Goal: Ask a question

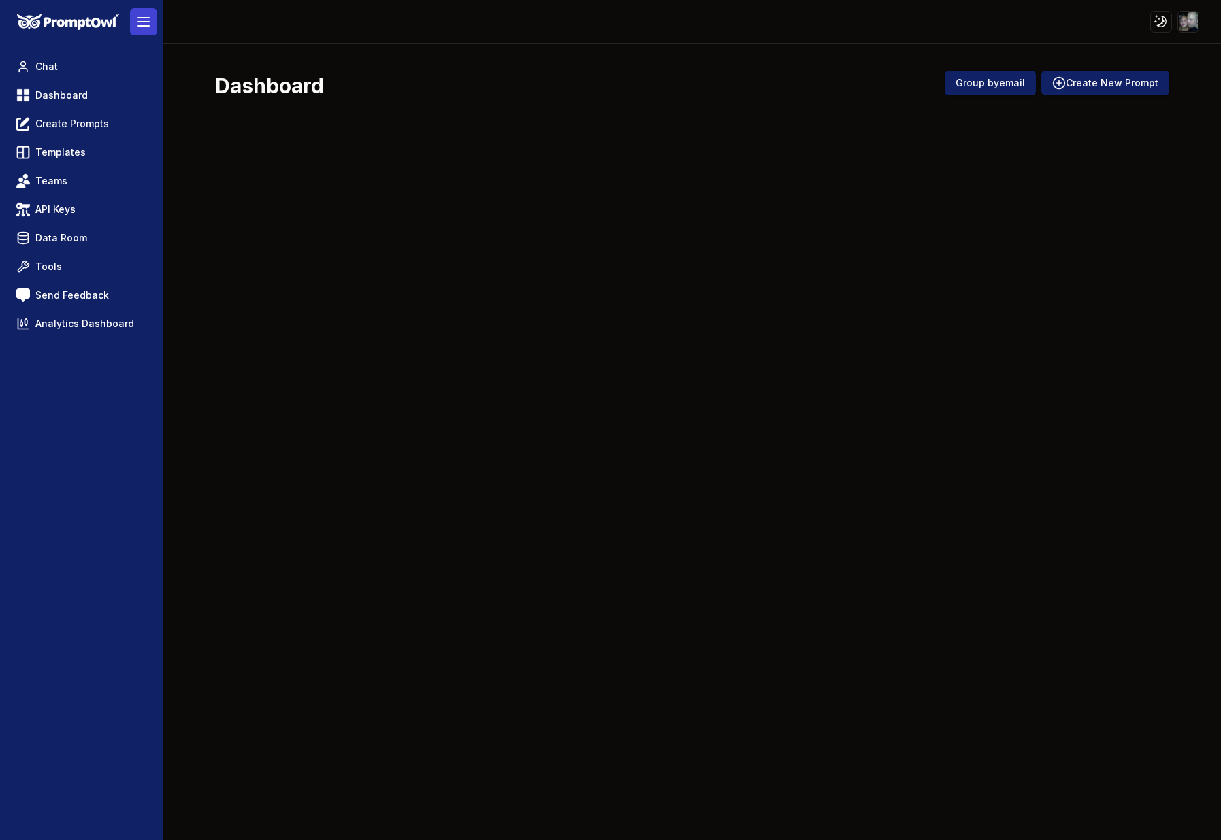
click at [152, 25] on button at bounding box center [143, 21] width 27 height 27
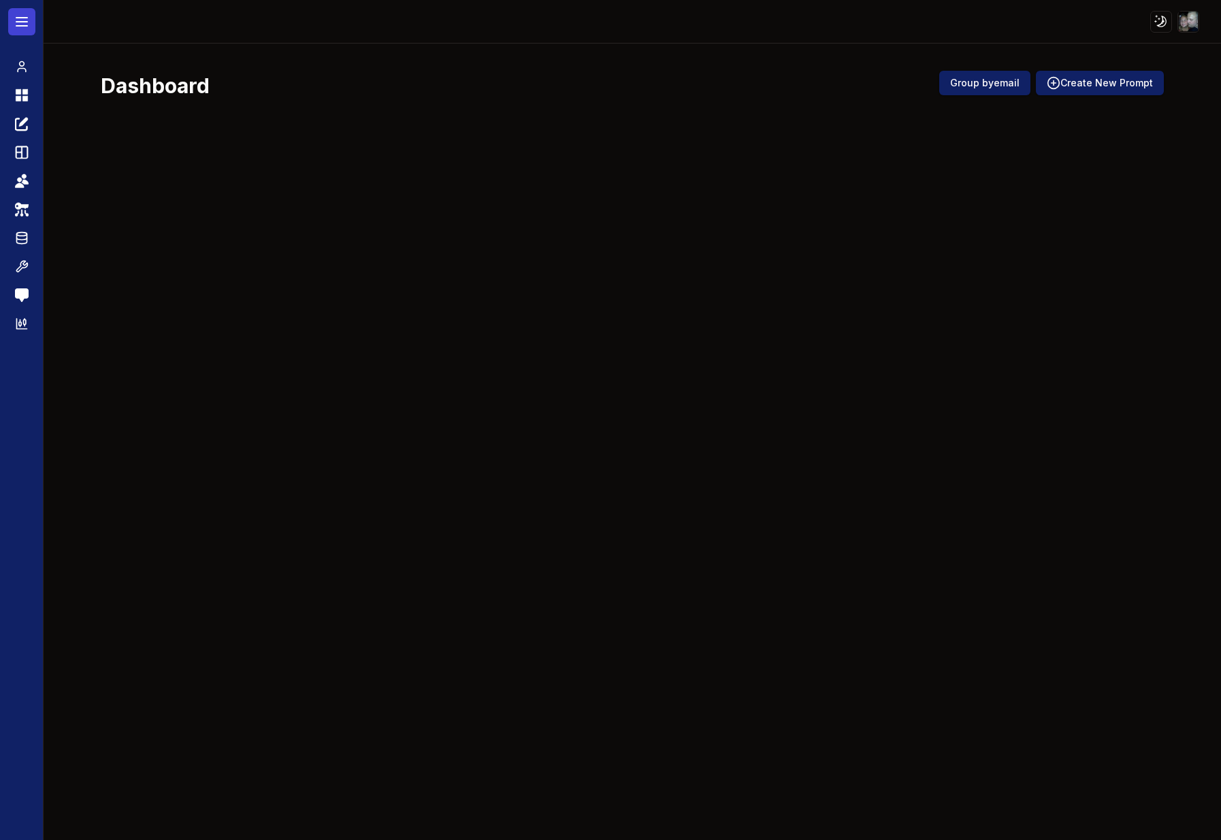
click at [18, 23] on icon at bounding box center [22, 22] width 16 height 16
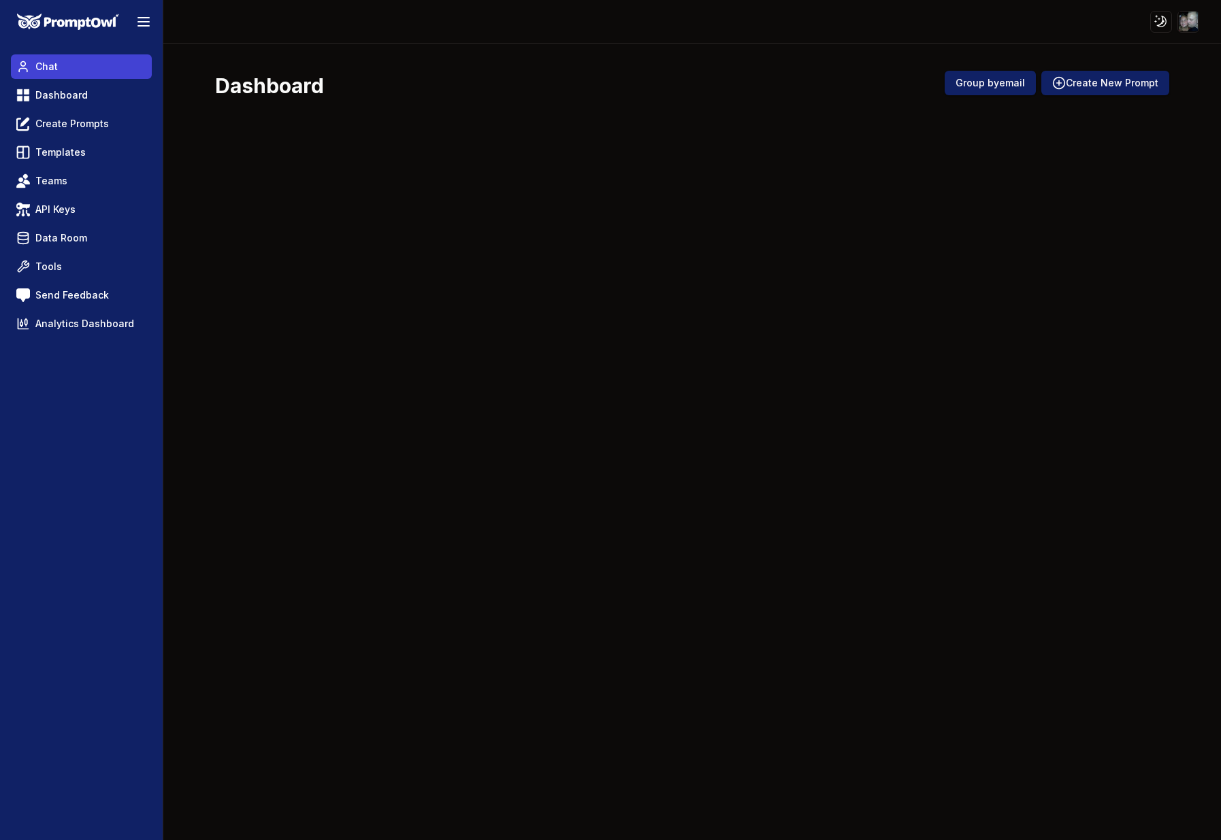
click at [55, 61] on span "Chat" at bounding box center [46, 67] width 22 height 14
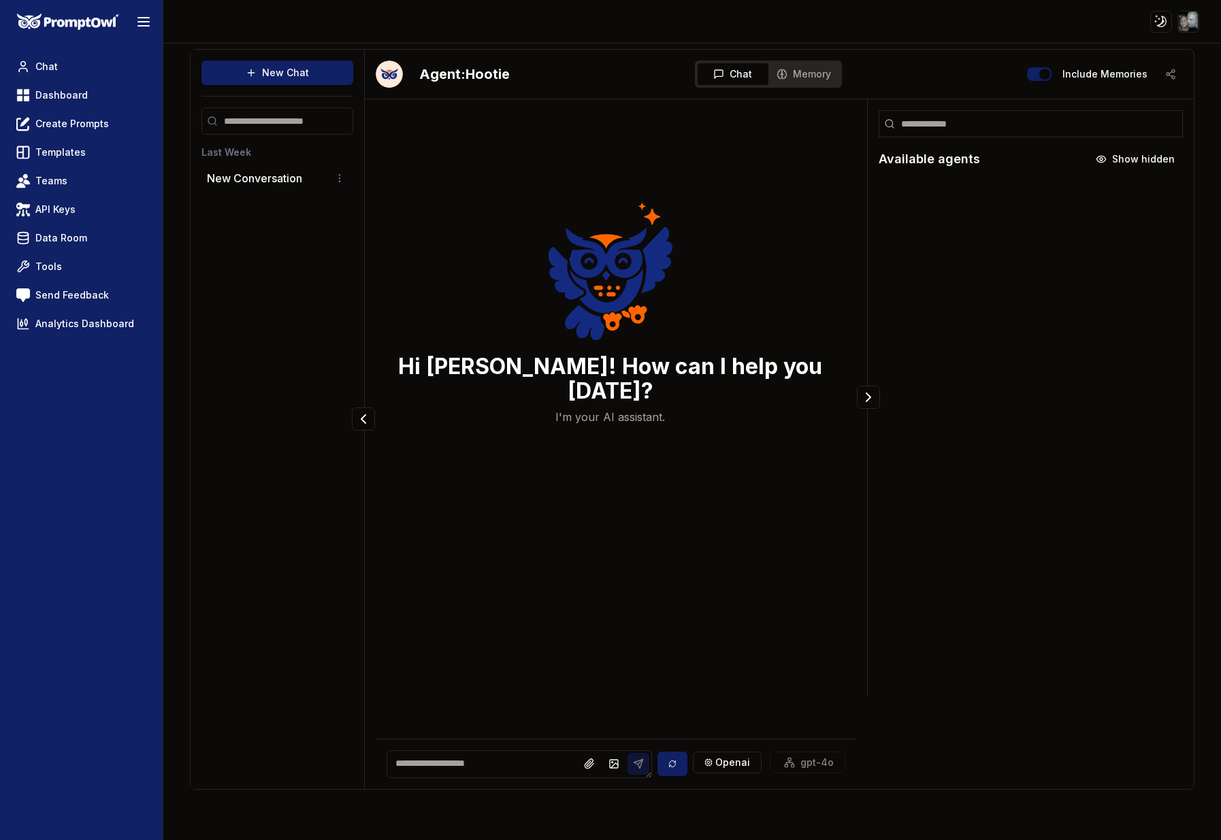
click at [519, 439] on div "Hi [PERSON_NAME]! How can I help you [DATE]? I'm your AI assistant." at bounding box center [611, 320] width 470 height 421
drag, startPoint x: 519, startPoint y: 440, endPoint x: 434, endPoint y: 596, distance: 177.2
click at [434, 596] on div "Hi [PERSON_NAME]! How can I help you [DATE]? I'm your AI assistant." at bounding box center [616, 404] width 480 height 589
click at [470, 739] on div "openai gpt-4o" at bounding box center [616, 764] width 480 height 50
click at [448, 763] on textarea at bounding box center [519, 765] width 265 height 28
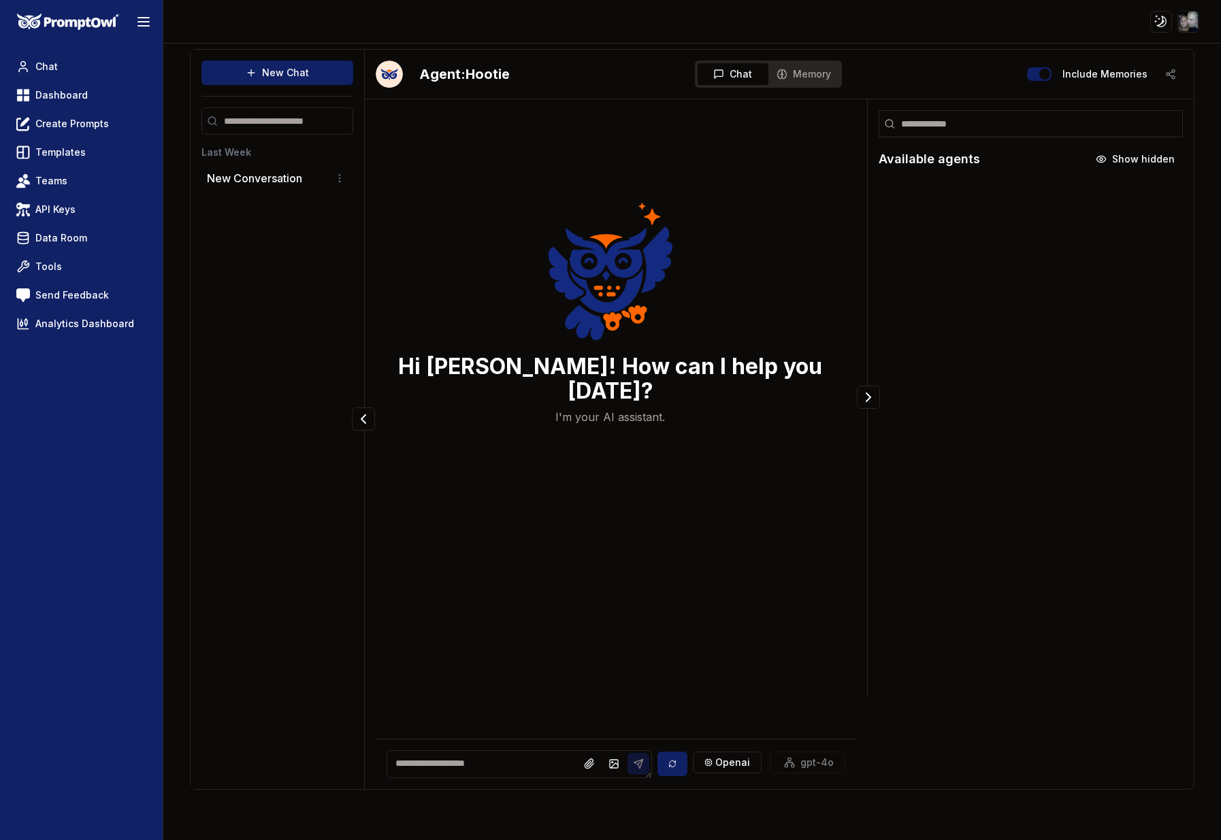
paste textarea "**********"
type textarea "**********"
click at [649, 767] on button at bounding box center [645, 764] width 22 height 22
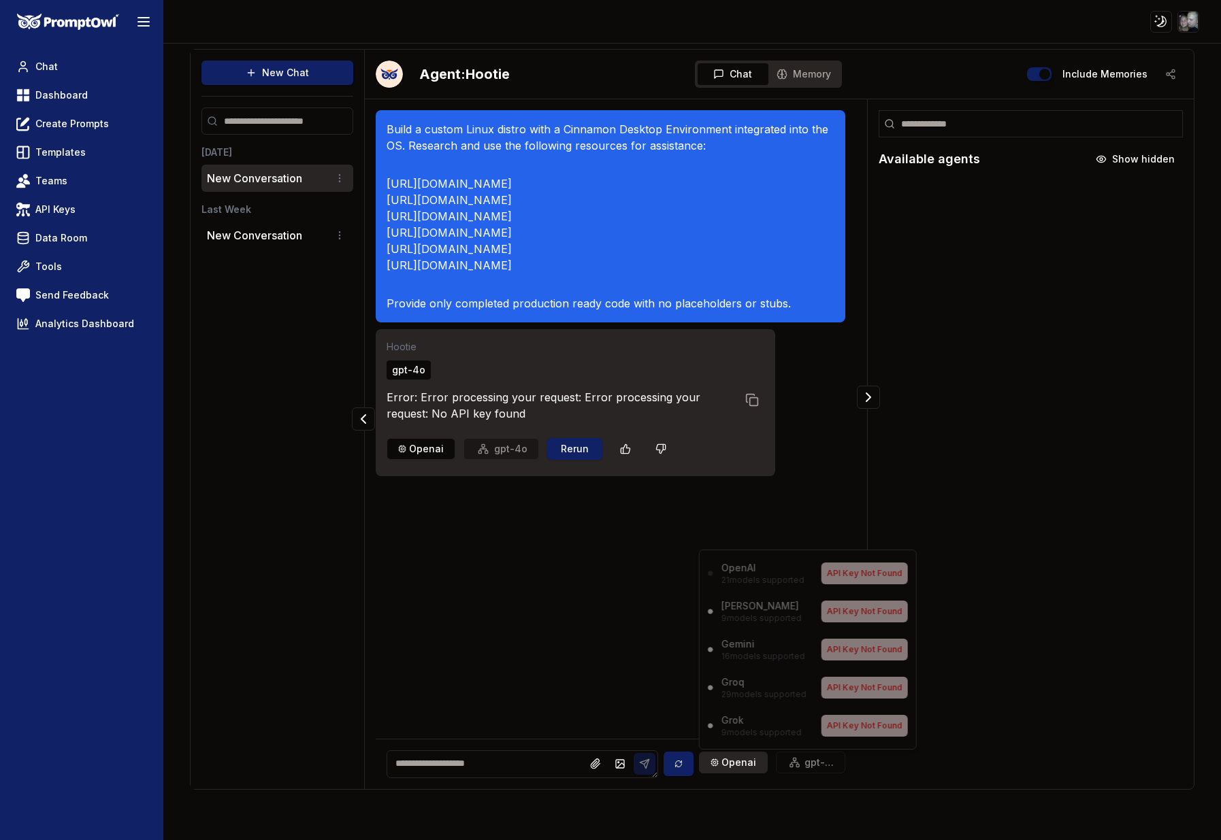
click at [731, 764] on html "Toggle theme Toggle user menu Chat Dashboard Create Prompts Templates Teams API…" at bounding box center [610, 420] width 1221 height 840
click at [732, 763] on html "Toggle theme Toggle user menu Chat Dashboard Create Prompts Templates Teams API…" at bounding box center [610, 420] width 1221 height 840
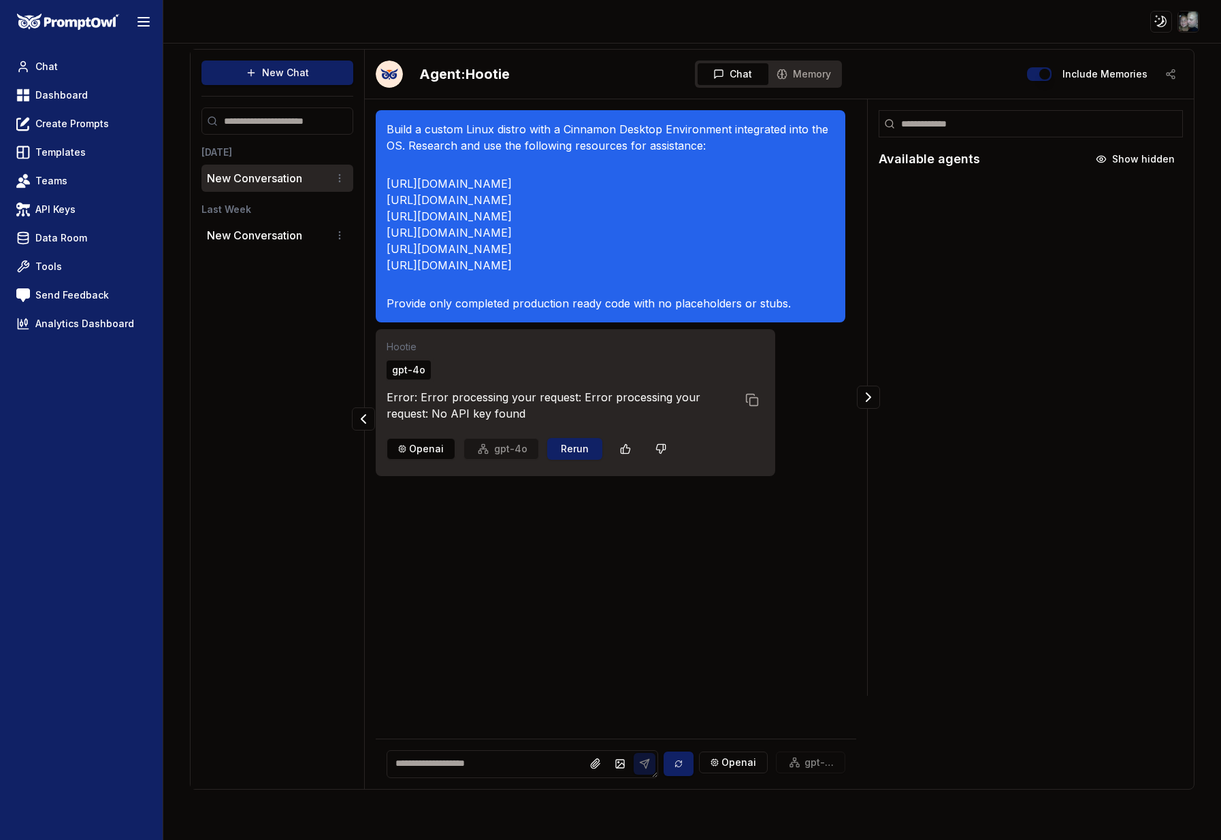
click at [800, 758] on div "openai gpt-4o" at bounding box center [772, 764] width 147 height 25
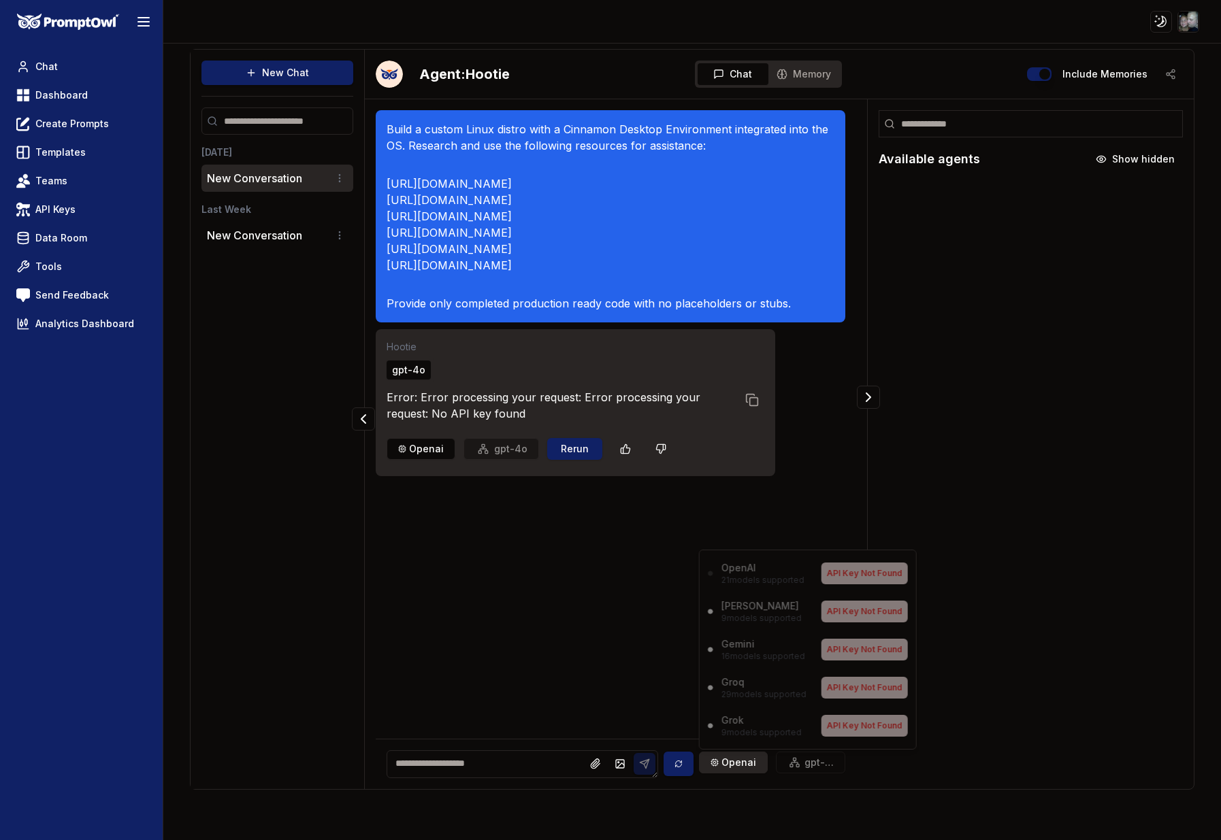
click at [717, 762] on html "Toggle theme Toggle user menu Chat Dashboard Create Prompts Templates Teams API…" at bounding box center [610, 420] width 1221 height 840
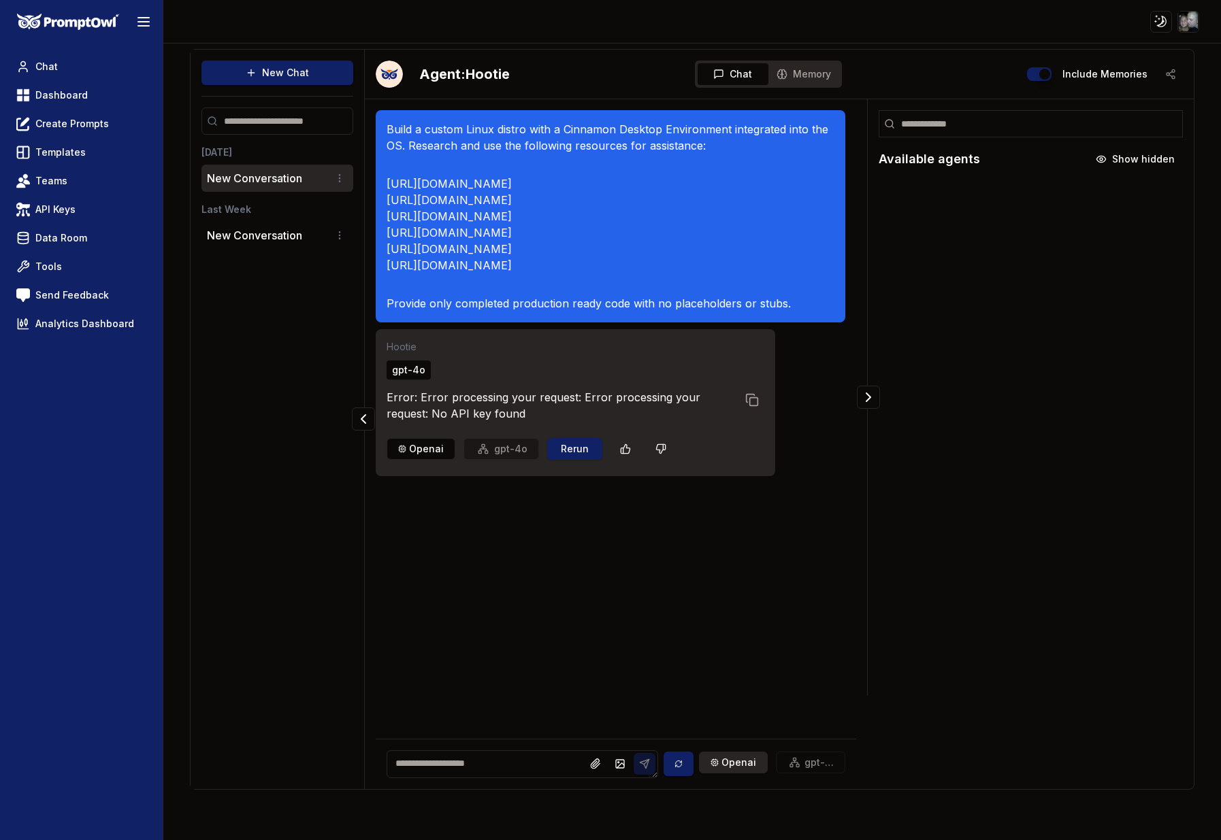
click at [717, 762] on html "Toggle theme Toggle user menu Chat Dashboard Create Prompts Templates Teams API…" at bounding box center [610, 420] width 1221 height 840
click at [921, 529] on div at bounding box center [1031, 438] width 326 height 515
